Goal: Entertainment & Leisure: Consume media (video, audio)

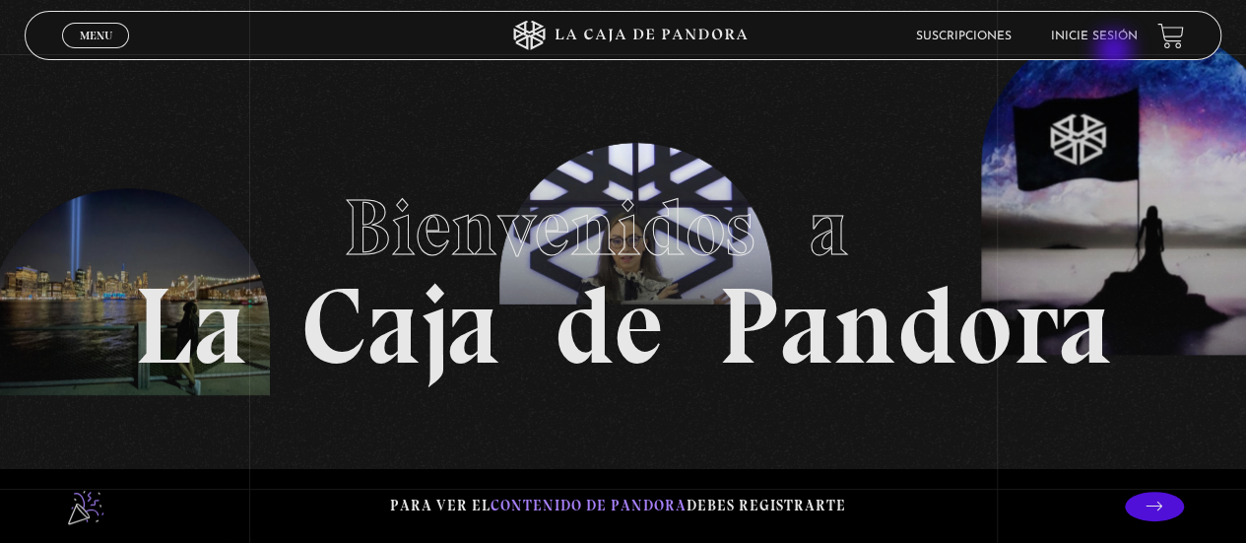
click at [1111, 46] on li "Inicie sesión" at bounding box center [1094, 36] width 87 height 31
click at [1103, 33] on link "Inicie sesión" at bounding box center [1094, 37] width 87 height 12
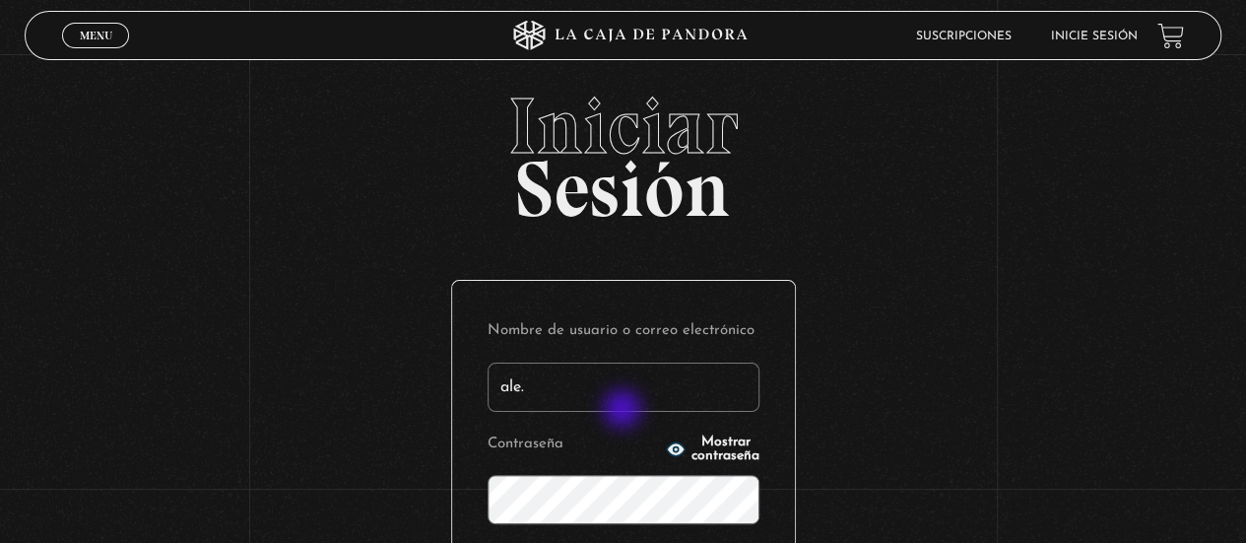
type input "[EMAIL_ADDRESS][DOMAIN_NAME]"
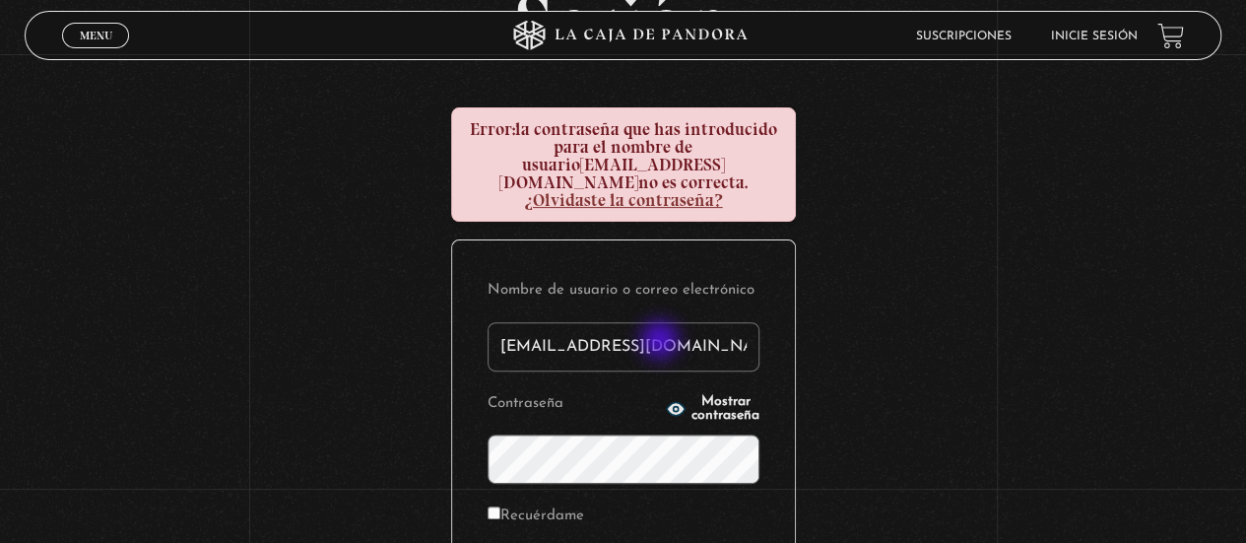
scroll to position [197, 0]
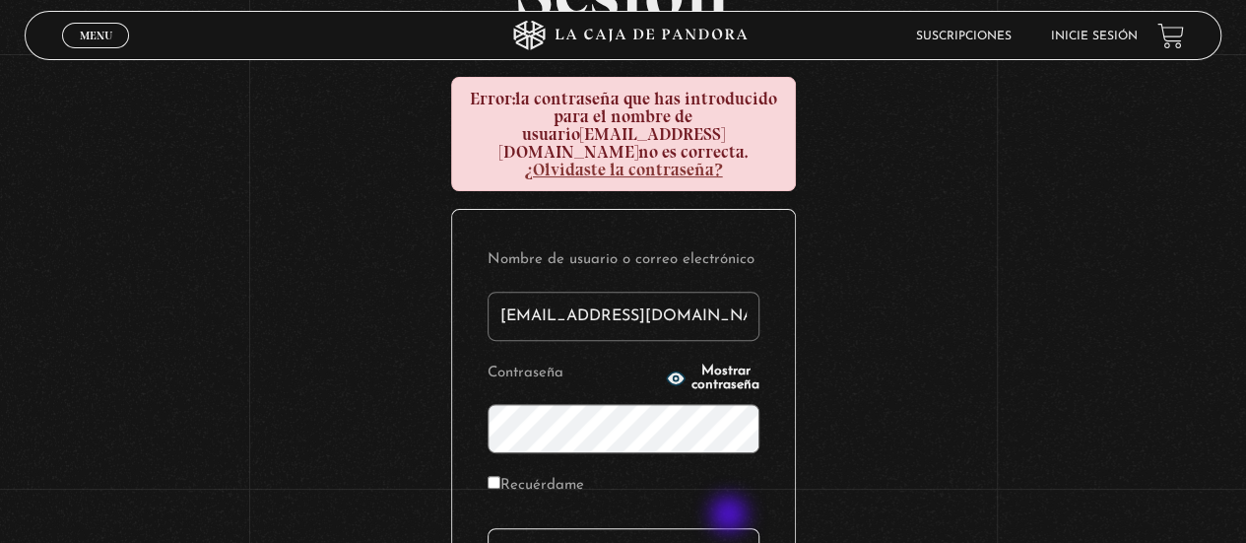
click at [731, 528] on input "Acceder" at bounding box center [623, 552] width 272 height 49
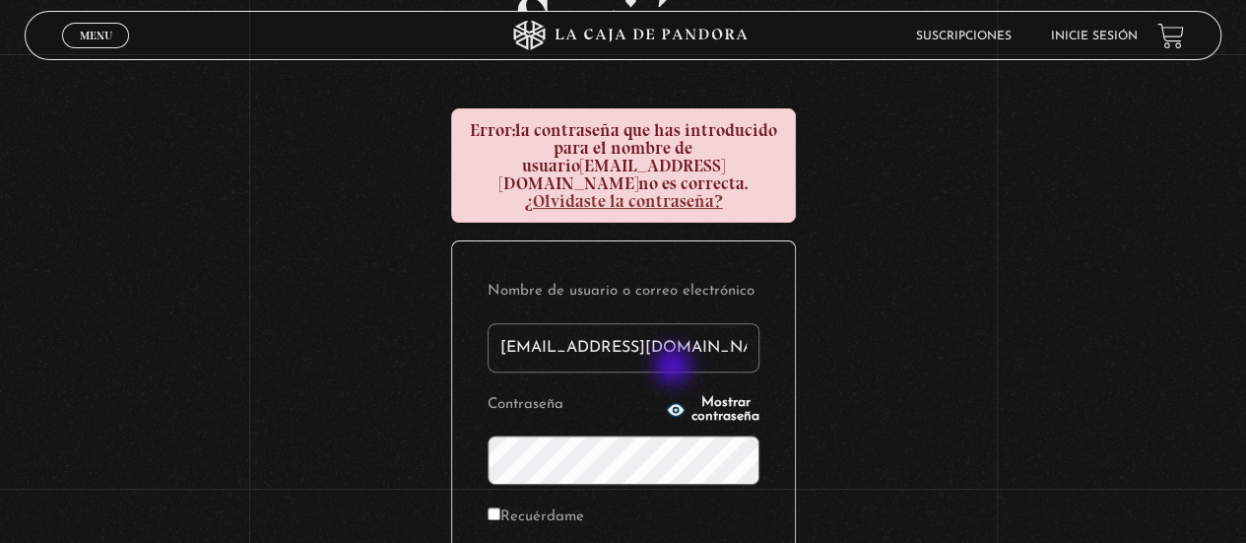
scroll to position [197, 0]
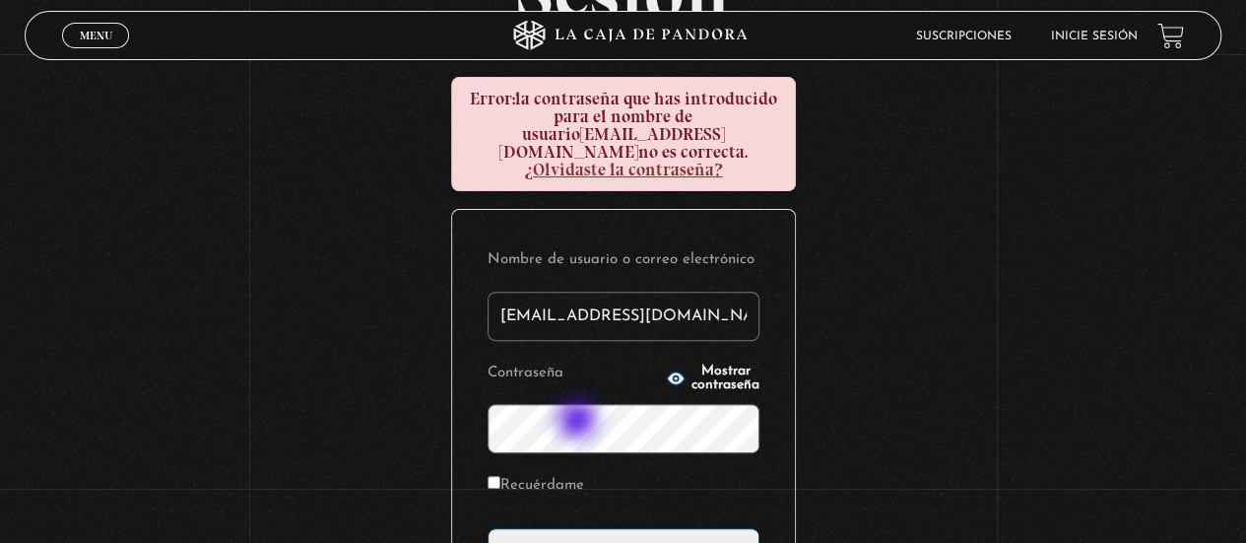
click at [487, 528] on input "Acceder" at bounding box center [623, 552] width 272 height 49
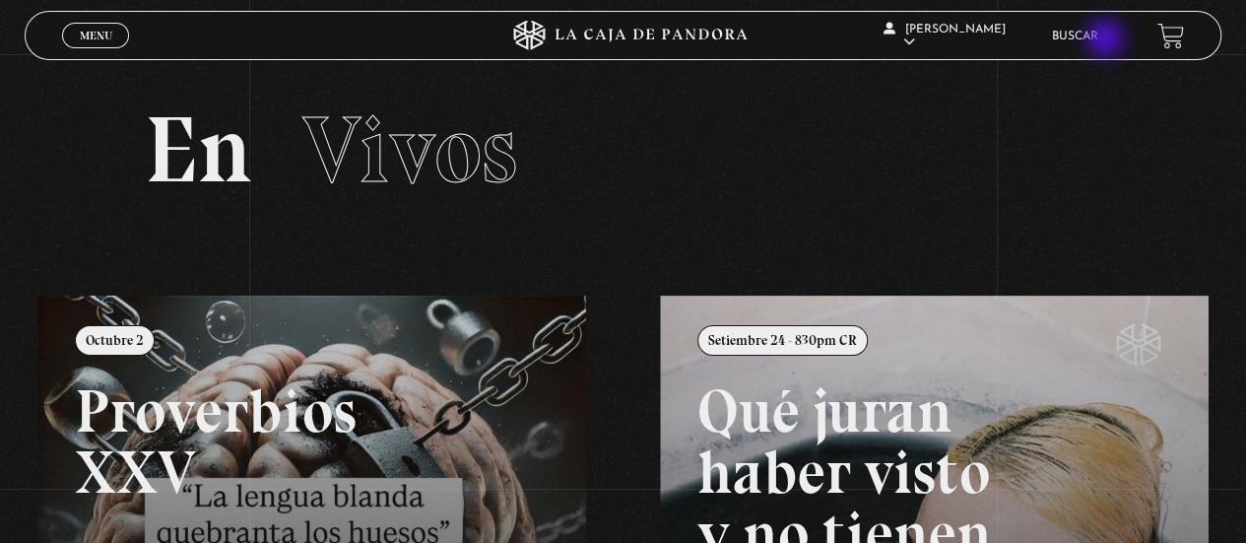
click at [1098, 40] on link "Buscar" at bounding box center [1075, 37] width 46 height 12
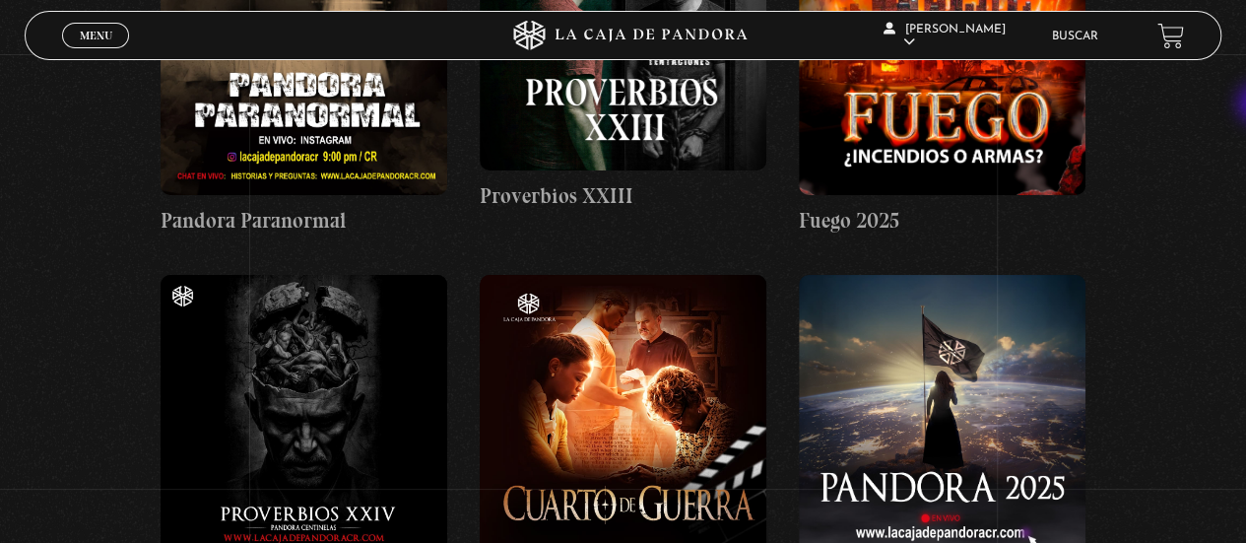
scroll to position [7499, 0]
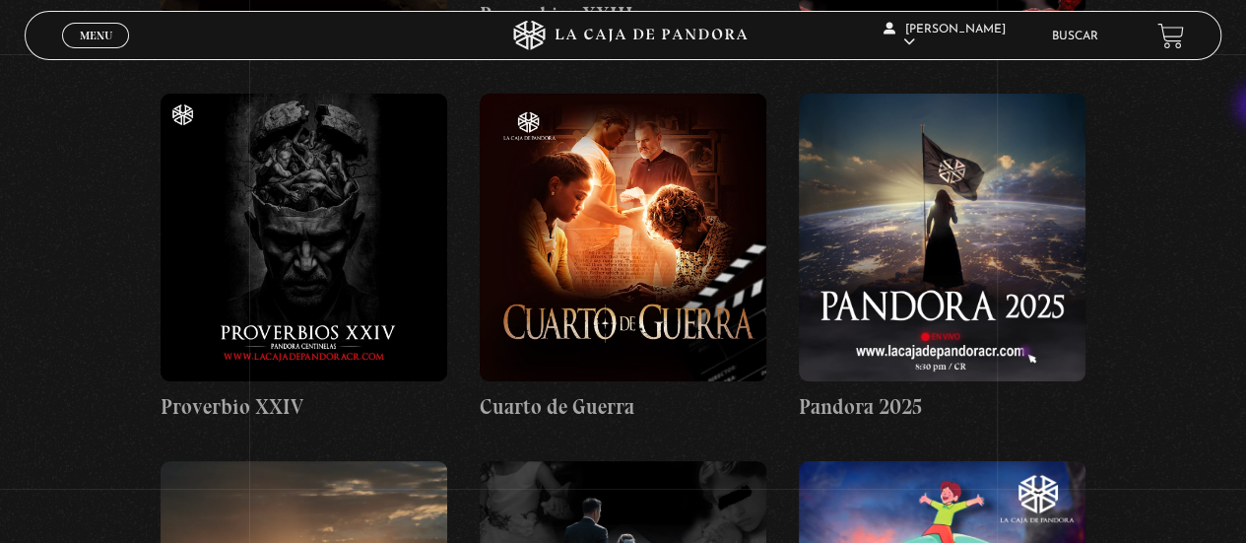
drag, startPoint x: 1253, startPoint y: 25, endPoint x: 1260, endPoint y: 107, distance: 83.0
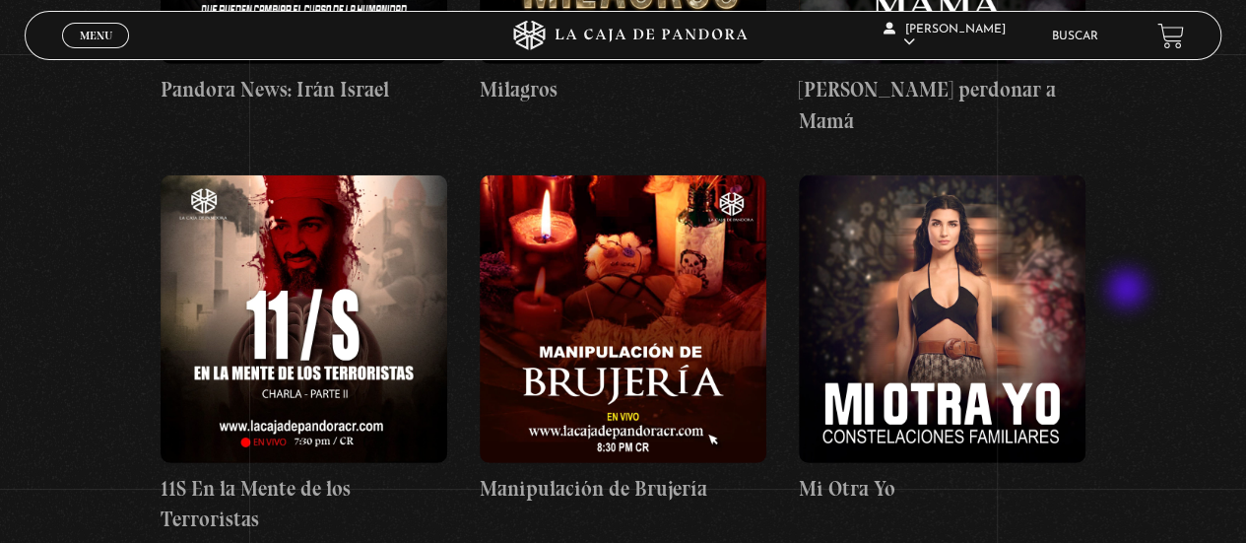
scroll to position [10112, 0]
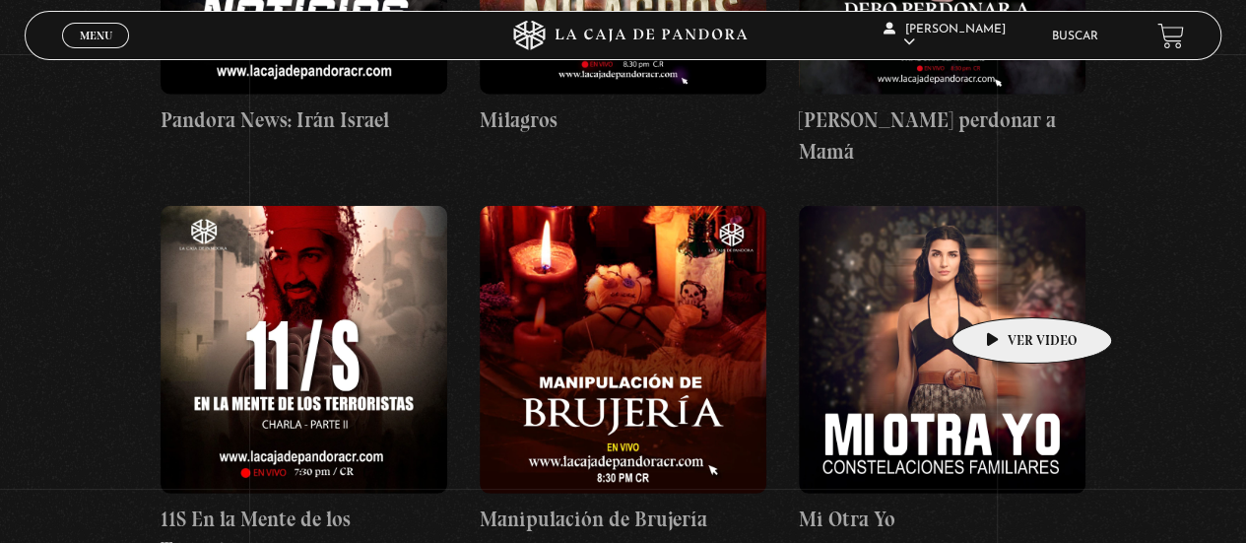
click at [1001, 288] on figure at bounding box center [942, 349] width 287 height 287
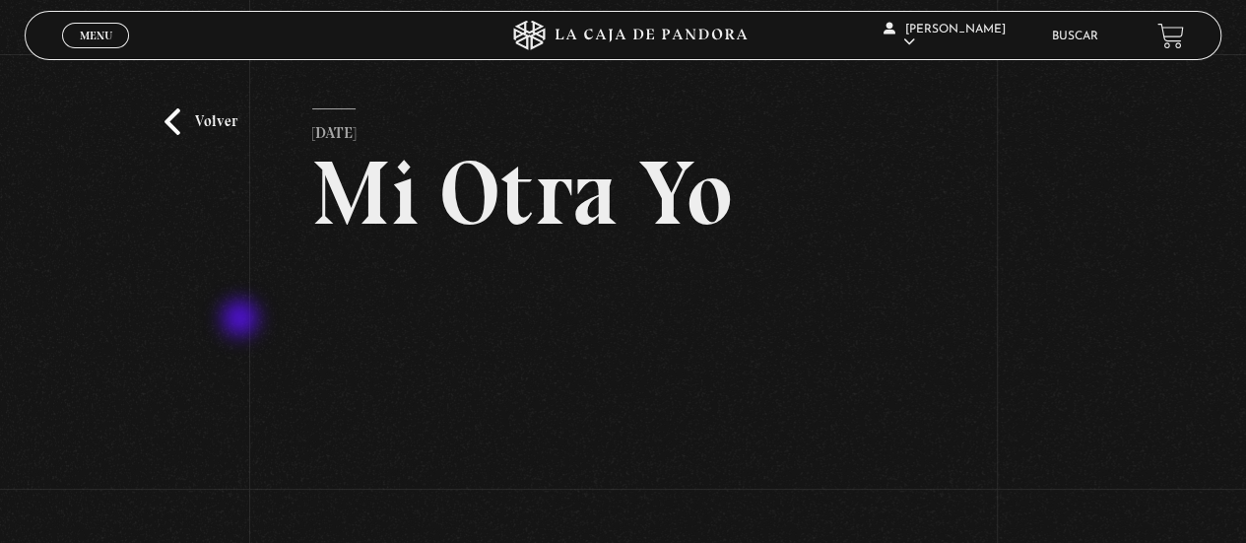
scroll to position [98, 0]
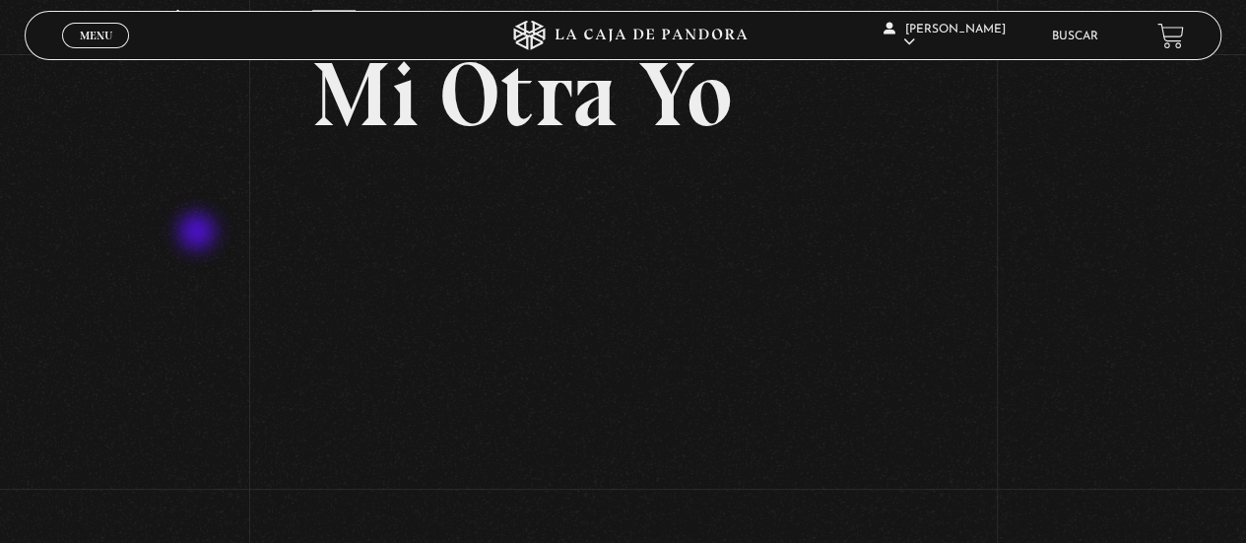
click at [198, 234] on div "Volver [DATE] Mi Otra Yo WhatsApp Twitter Messenger Email" at bounding box center [623, 283] width 1246 height 654
click at [171, 221] on div "Volver [DATE] Mi Otra Yo WhatsApp Twitter Messenger Email" at bounding box center [623, 283] width 1246 height 654
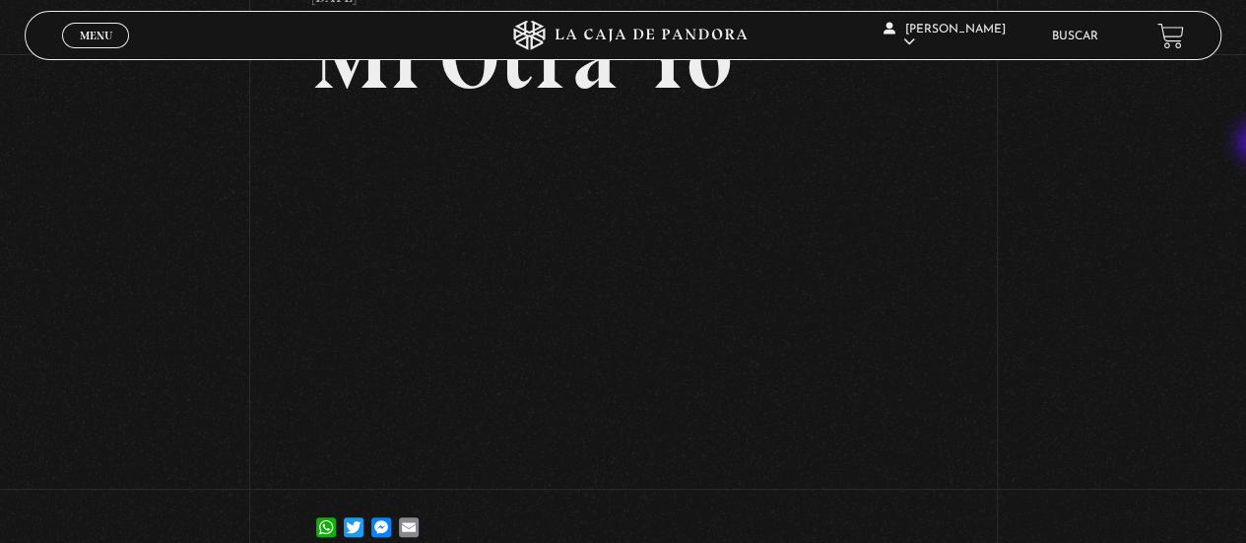
scroll to position [130, 0]
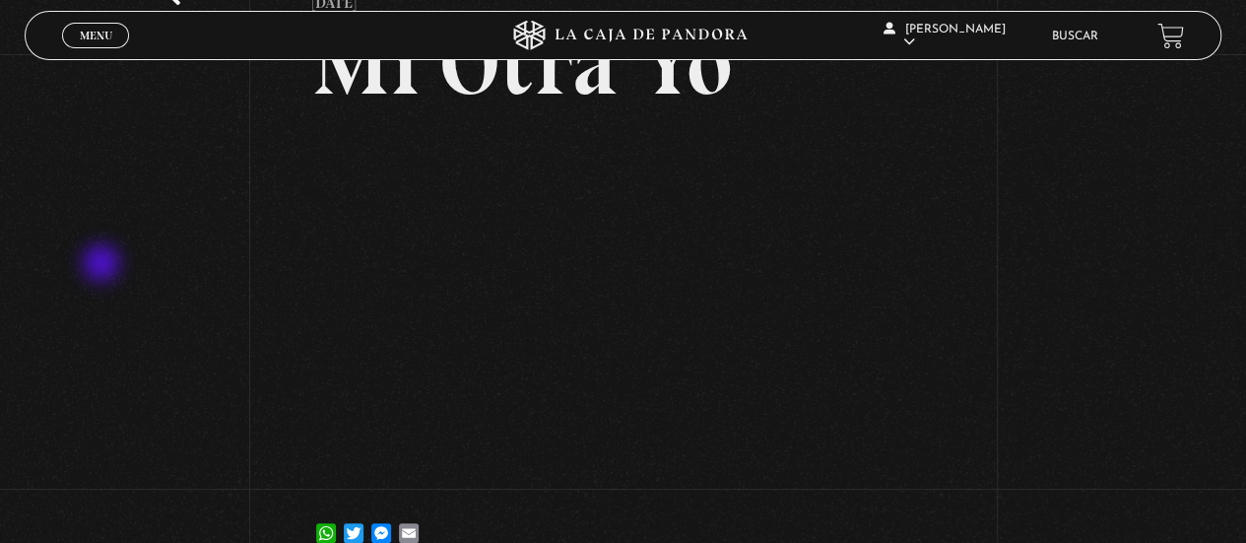
click at [103, 265] on div "Volver [DATE] Mi Otra Yo WhatsApp Twitter Messenger Email" at bounding box center [623, 251] width 1246 height 654
click at [222, 334] on div "Volver [DATE] Mi Otra Yo WhatsApp Twitter Messenger Email" at bounding box center [623, 251] width 1246 height 654
click at [173, 196] on div "Volver [DATE] Mi Otra Yo WhatsApp Twitter Messenger Email" at bounding box center [623, 251] width 1246 height 654
click at [202, 289] on div "Volver [DATE] Mi Otra Yo WhatsApp Twitter Messenger Email" at bounding box center [623, 251] width 1246 height 654
click at [63, 361] on div "Volver [DATE] Mi Otra Yo WhatsApp Twitter Messenger Email" at bounding box center [623, 251] width 1246 height 654
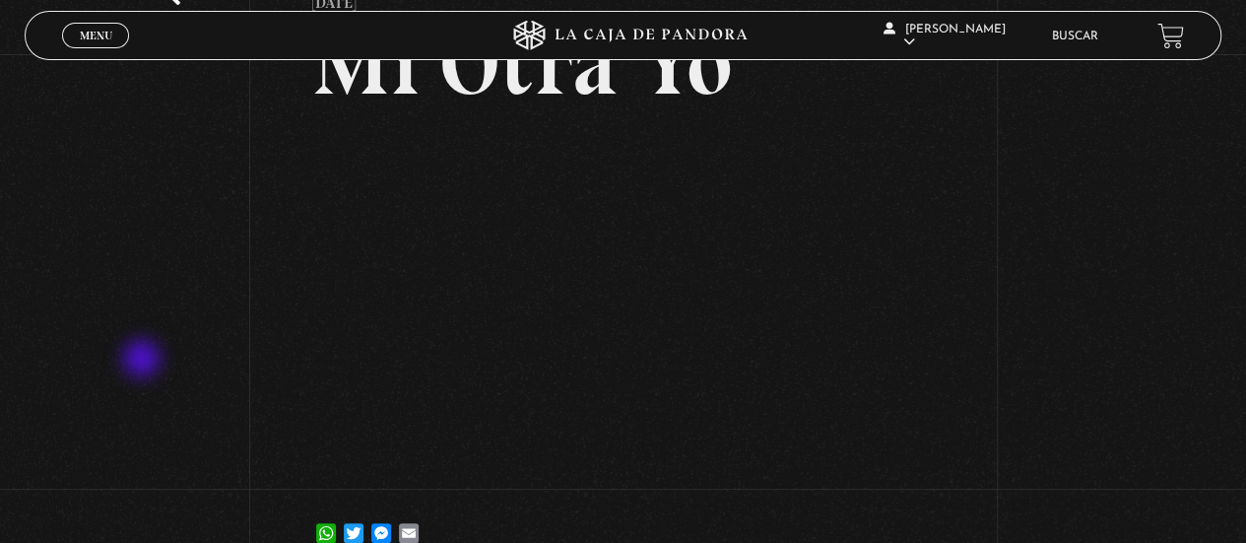
click at [144, 360] on div "Volver 22 septiembre, 2024 Mi Otra Yo WhatsApp Twitter Messenger Email" at bounding box center [623, 251] width 1246 height 654
